Goal: Information Seeking & Learning: Learn about a topic

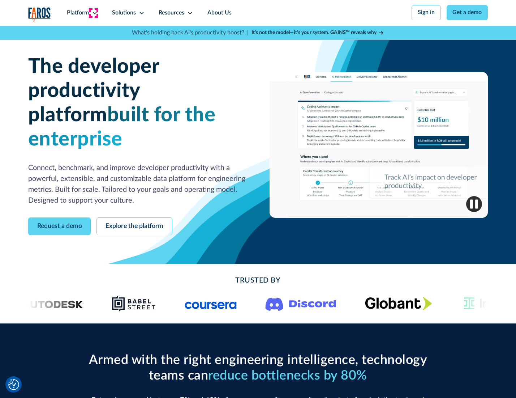
click at [94, 13] on icon at bounding box center [95, 13] width 6 height 6
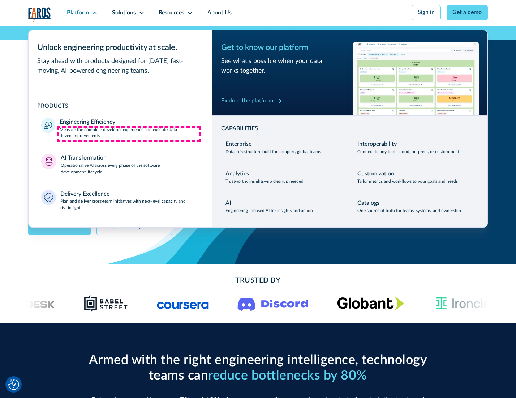
click at [129, 134] on p "Measure the complete developer experience and execute data-driven improvements" at bounding box center [130, 133] width 140 height 13
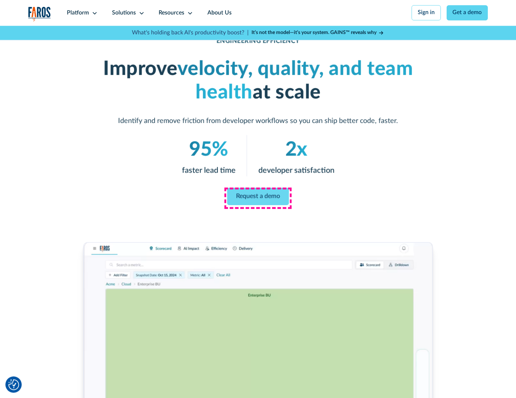
click at [258, 197] on link "Request a demo" at bounding box center [258, 196] width 62 height 17
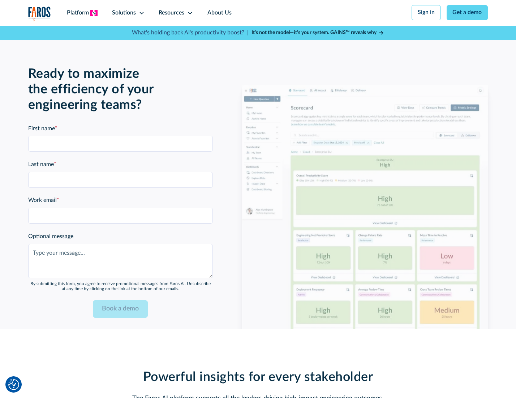
scroll to position [1574, 0]
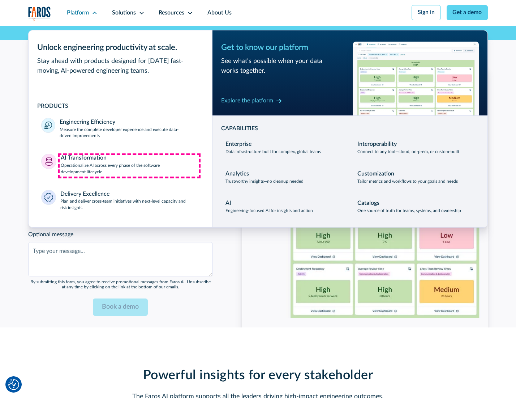
click at [129, 166] on p "Operationalize AI across every phase of the software development lifecycle" at bounding box center [130, 168] width 139 height 13
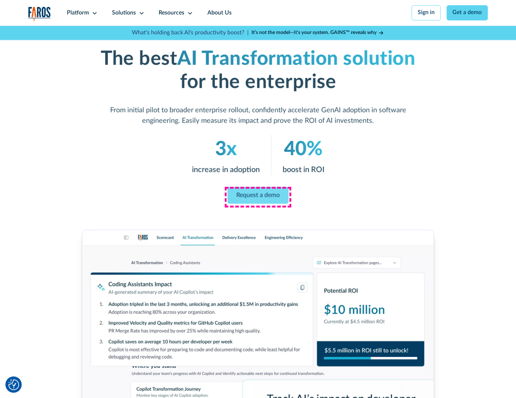
click at [258, 196] on link "Request a demo" at bounding box center [258, 195] width 61 height 17
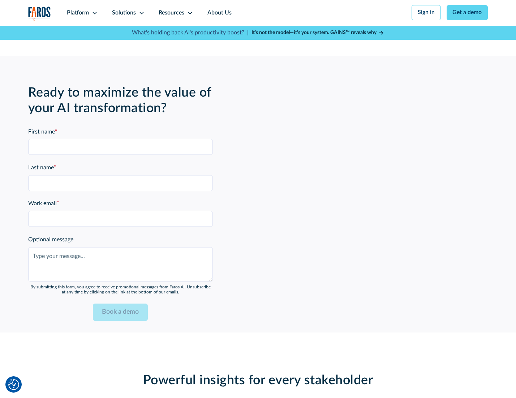
click at [81, 13] on div "Platform" at bounding box center [78, 13] width 22 height 9
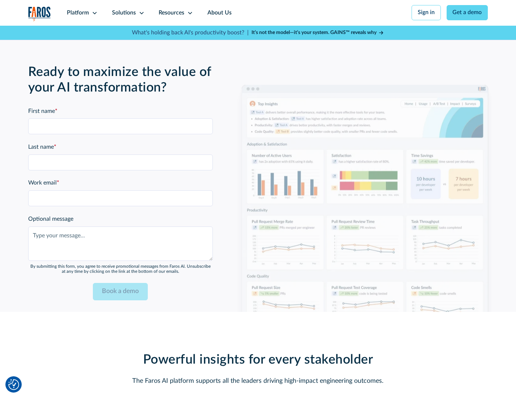
scroll to position [1748, 0]
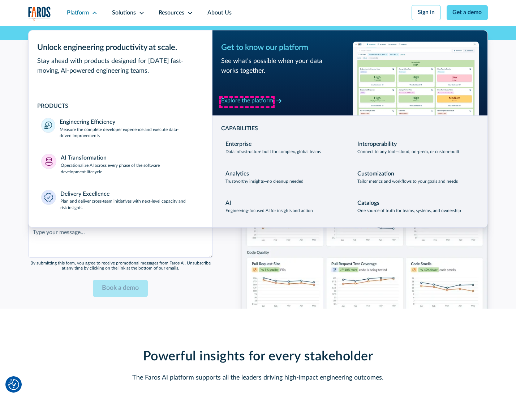
click at [247, 102] on div "Explore the platform" at bounding box center [247, 101] width 52 height 9
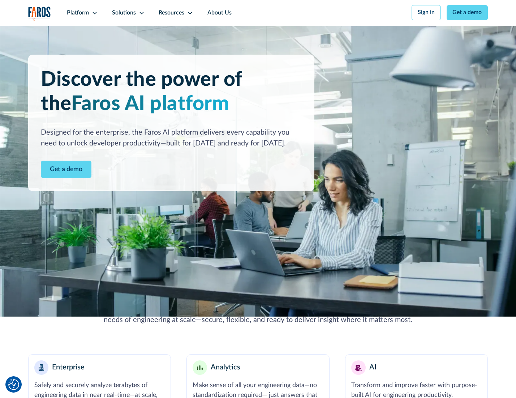
click at [65, 170] on link "Get a demo" at bounding box center [66, 170] width 51 height 18
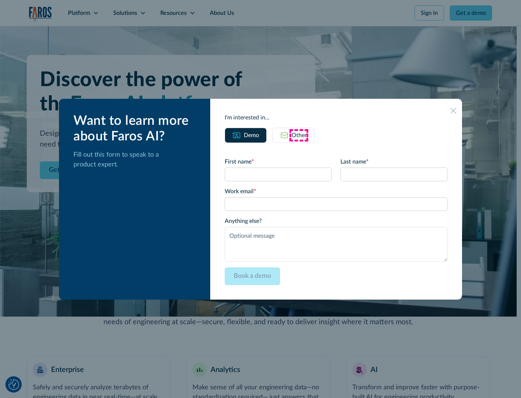
click at [299, 135] on div "Other" at bounding box center [298, 135] width 15 height 9
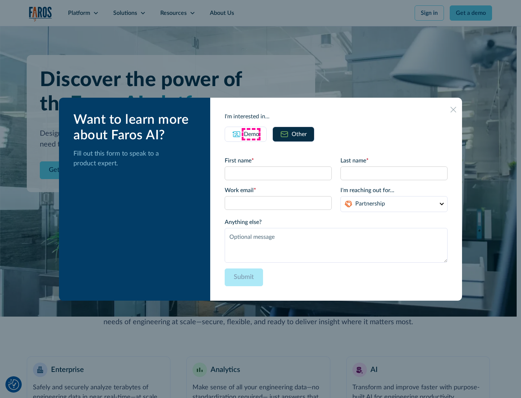
click at [251, 134] on div "Demo" at bounding box center [251, 134] width 15 height 9
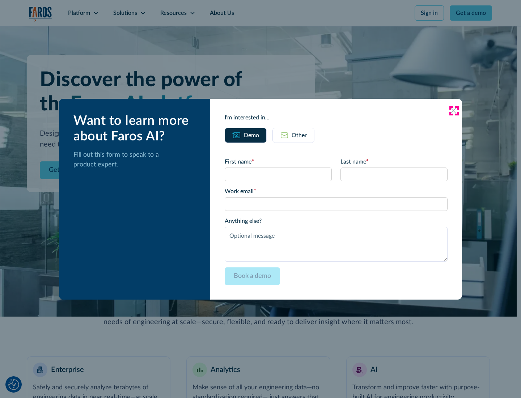
click at [453, 110] on icon at bounding box center [453, 111] width 6 height 6
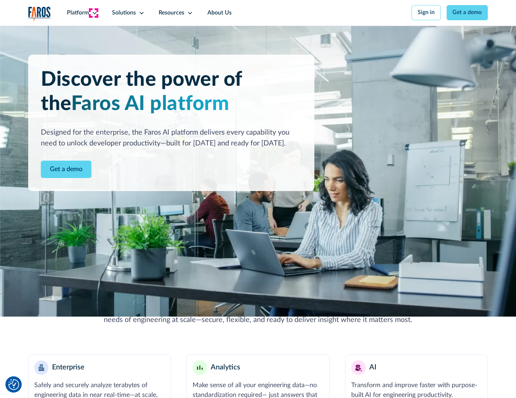
click at [94, 13] on icon at bounding box center [95, 13] width 6 height 6
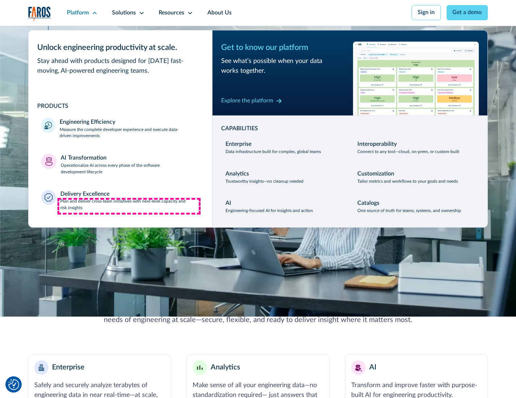
click at [129, 206] on p "Plan and deliver cross-team initiatives with next-level capacity and risk insig…" at bounding box center [129, 204] width 139 height 13
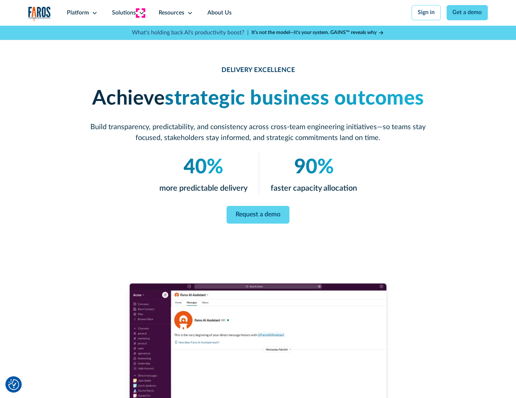
click at [140, 13] on icon at bounding box center [142, 13] width 6 height 6
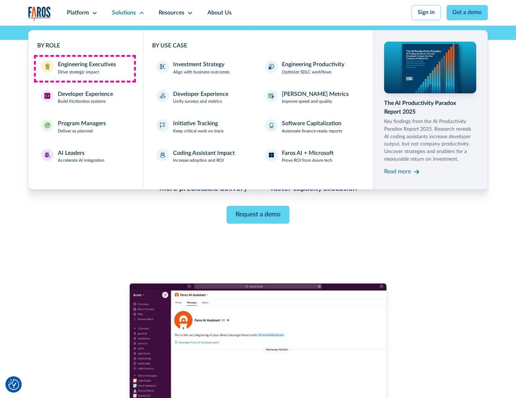
click at [85, 68] on div "Engineering Executives" at bounding box center [87, 64] width 58 height 9
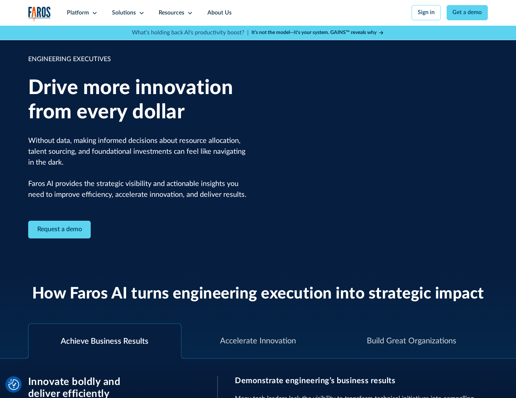
click at [140, 13] on icon at bounding box center [142, 13] width 6 height 6
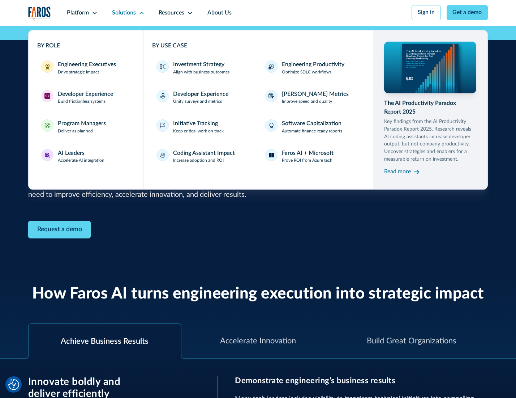
click at [85, 95] on div "Developer Experience" at bounding box center [85, 94] width 55 height 9
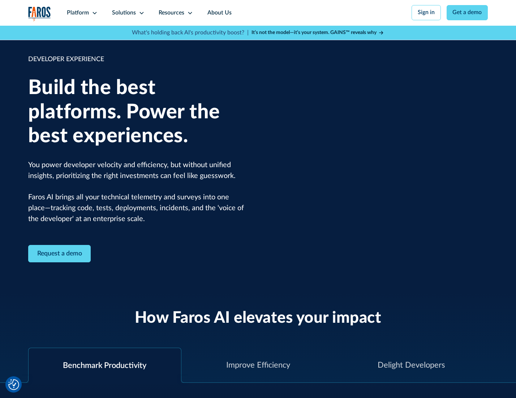
click at [127, 13] on div "Solutions" at bounding box center [124, 13] width 24 height 9
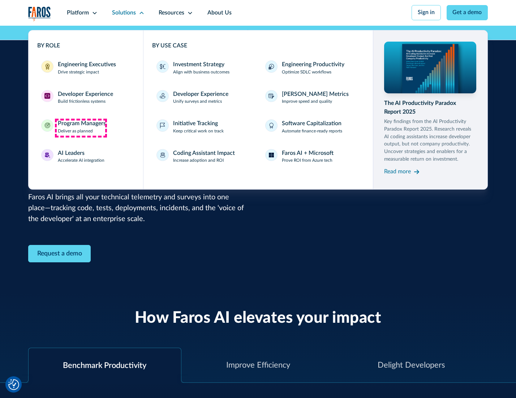
click at [81, 128] on div "Program Managers" at bounding box center [82, 123] width 48 height 9
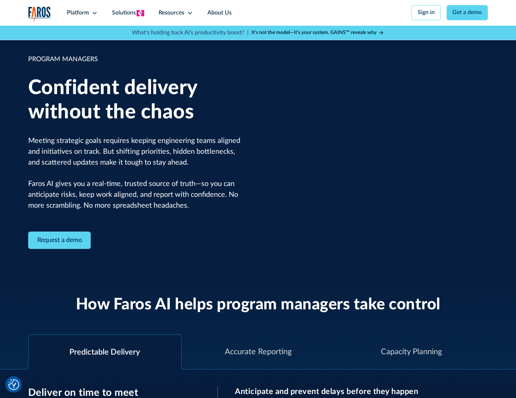
click at [140, 13] on icon at bounding box center [142, 13] width 6 height 6
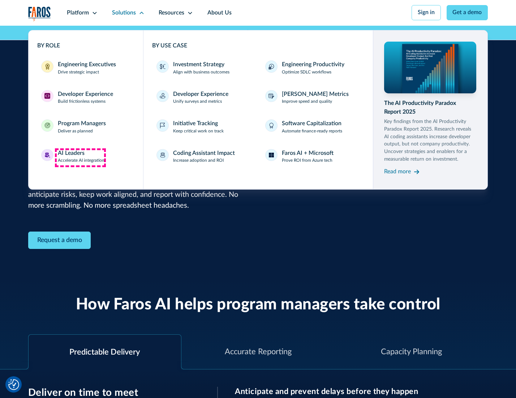
click at [80, 157] on div "AI Leaders" at bounding box center [71, 153] width 27 height 9
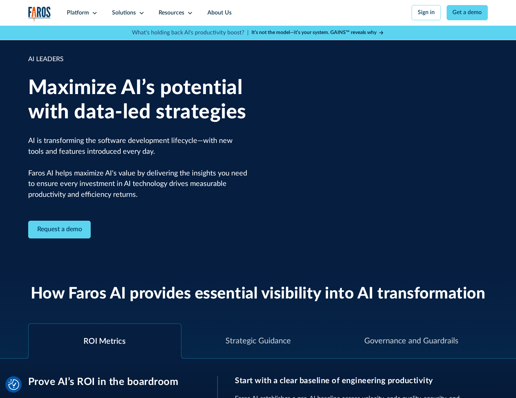
click at [140, 13] on icon at bounding box center [142, 13] width 6 height 6
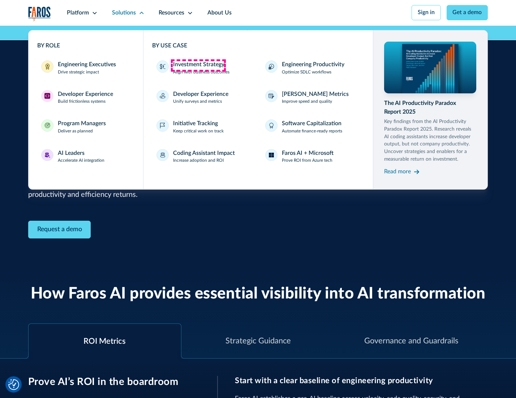
click at [198, 65] on div "Investment Strategy" at bounding box center [198, 64] width 51 height 9
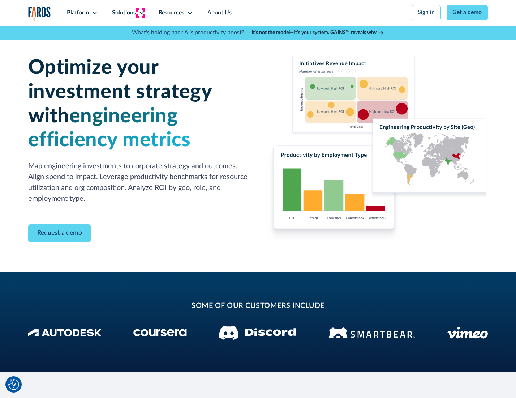
click at [140, 13] on icon at bounding box center [142, 13] width 6 height 6
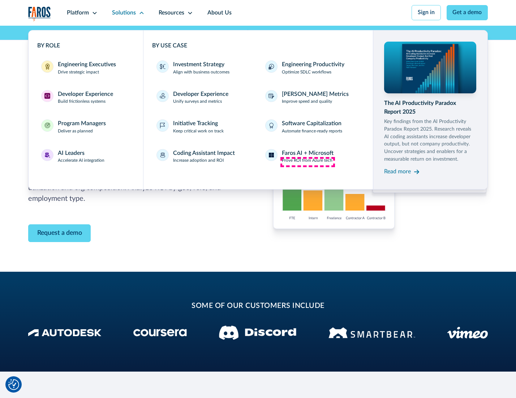
click at [308, 162] on p "Prove ROI from Azure tech" at bounding box center [307, 160] width 51 height 7
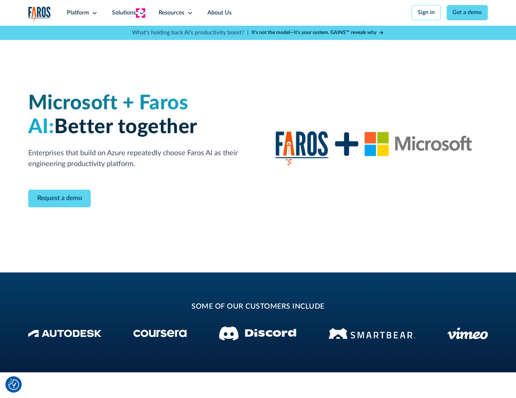
click at [140, 13] on icon at bounding box center [142, 13] width 6 height 6
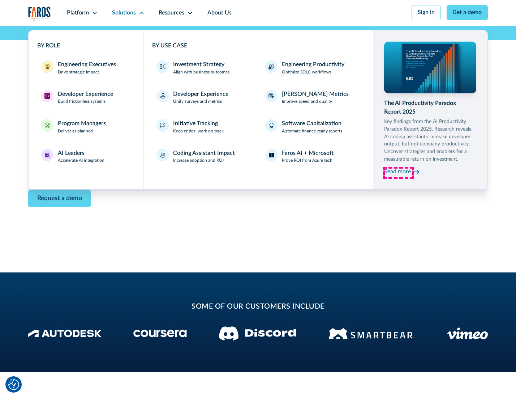
click at [398, 173] on div "Read more" at bounding box center [397, 171] width 27 height 9
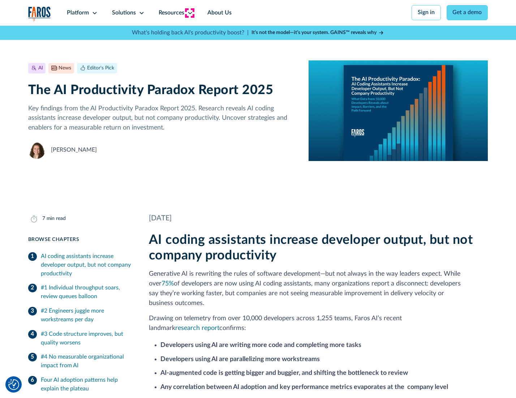
click at [189, 13] on icon at bounding box center [190, 13] width 6 height 6
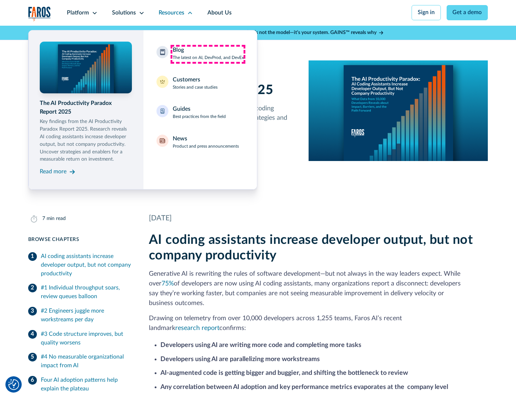
click at [208, 54] on div "Blog The latest on AI, DevProd, and DevEx" at bounding box center [208, 53] width 71 height 15
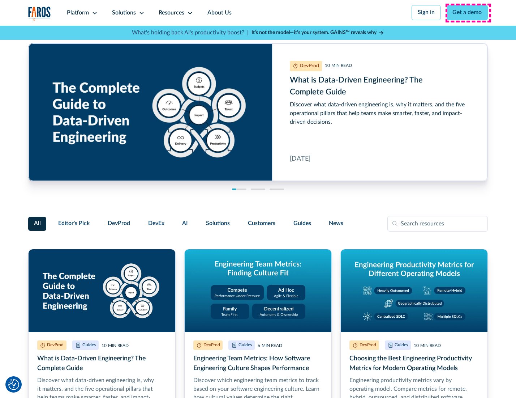
click at [468, 13] on link "Get a demo" at bounding box center [468, 12] width 42 height 15
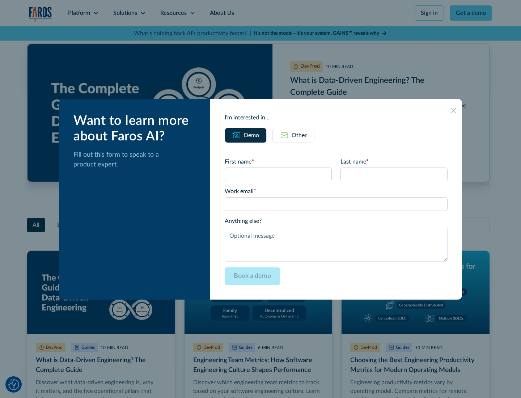
click at [293, 135] on div "Other" at bounding box center [298, 135] width 15 height 9
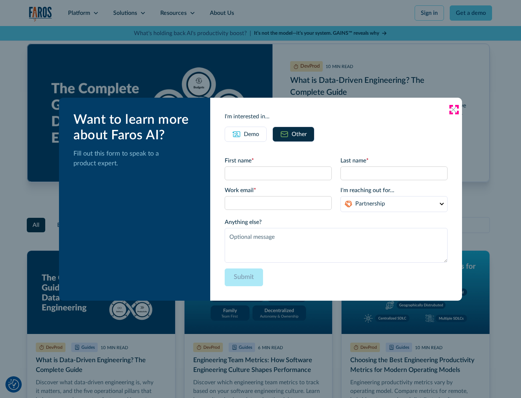
click at [453, 109] on icon at bounding box center [453, 110] width 6 height 6
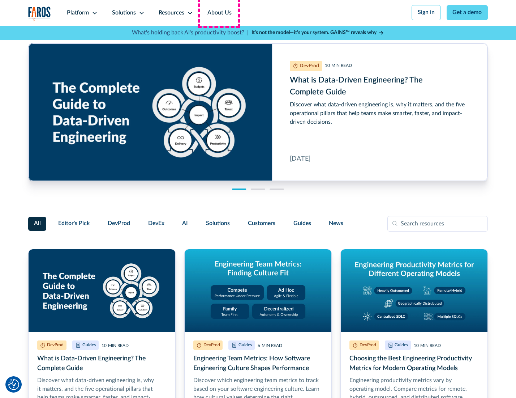
click at [219, 13] on link "About Us" at bounding box center [219, 13] width 39 height 26
